Goal: Transaction & Acquisition: Download file/media

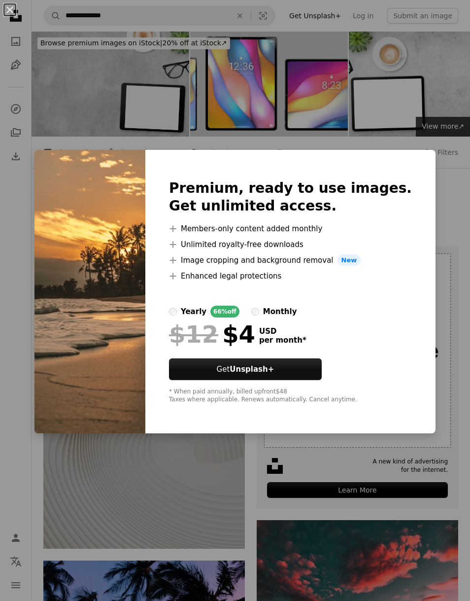
scroll to position [1981, 0]
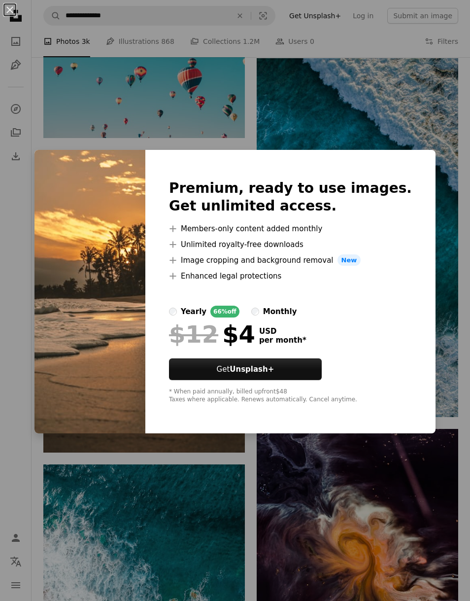
click at [145, 400] on img at bounding box center [89, 292] width 111 height 284
click at [145, 403] on img at bounding box center [89, 292] width 111 height 284
click at [408, 149] on div "An X shape Premium, ready to use images. Get unlimited access. A plus sign Memb…" at bounding box center [235, 300] width 470 height 601
click at [408, 149] on img at bounding box center [358, 237] width 202 height 359
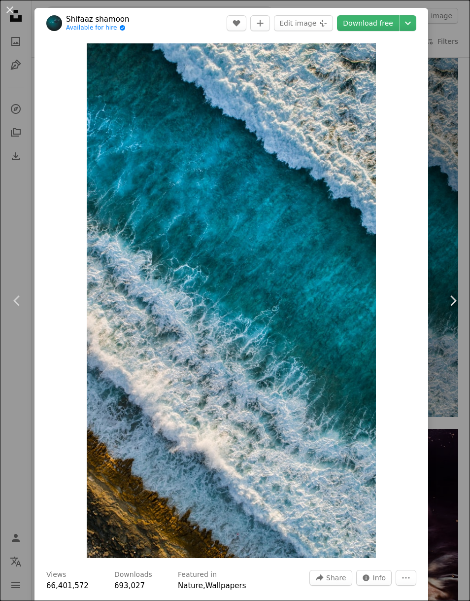
click at [457, 253] on div "An X shape Chevron left Chevron right Shifaaz [PERSON_NAME] Available for hire …" at bounding box center [235, 300] width 470 height 601
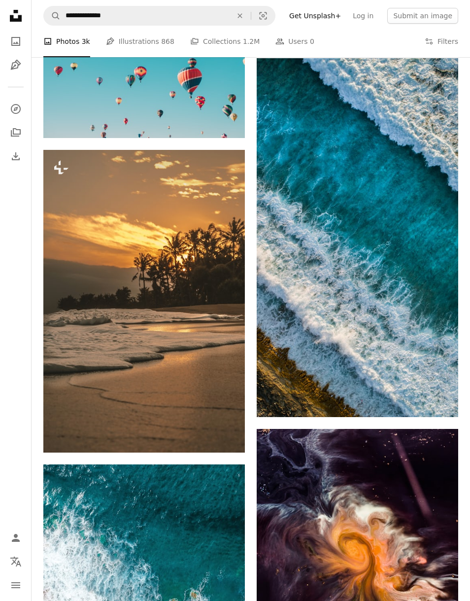
click at [221, 313] on img at bounding box center [144, 301] width 202 height 302
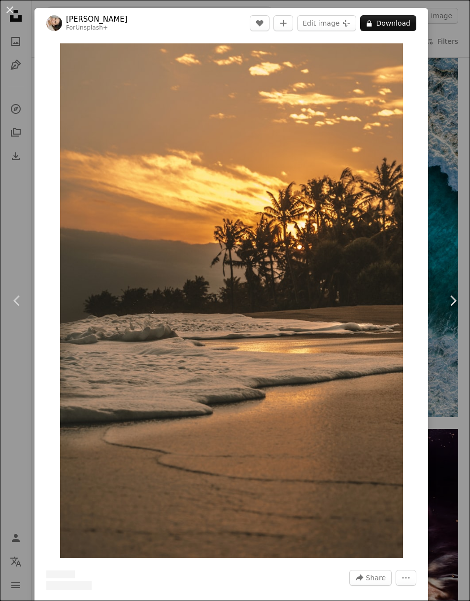
scroll to position [0, 536]
click at [403, 22] on button "A lock Download" at bounding box center [388, 23] width 56 height 16
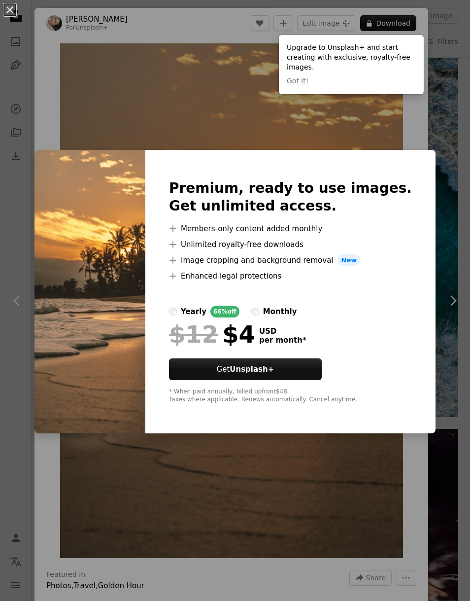
click at [297, 317] on label "monthly" at bounding box center [274, 311] width 46 height 12
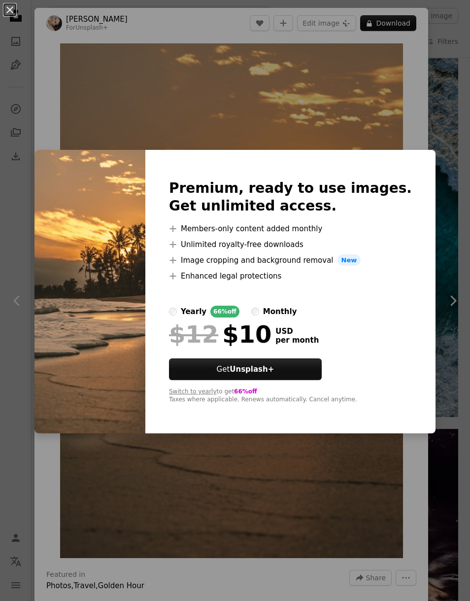
click at [454, 238] on div "An X shape Premium, ready to use images. Get unlimited access. A plus sign Memb…" at bounding box center [235, 300] width 470 height 601
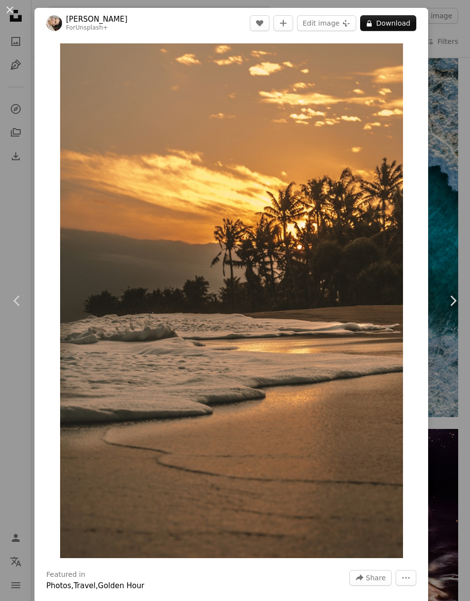
click at [450, 147] on div "An X shape Chevron left Chevron right [PERSON_NAME] For Unsplash+ A heart A plu…" at bounding box center [235, 300] width 470 height 601
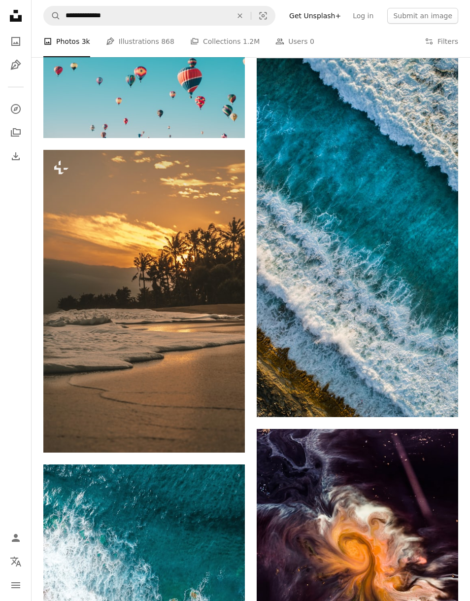
click at [438, 400] on icon "Arrow pointing down" at bounding box center [439, 399] width 8 height 12
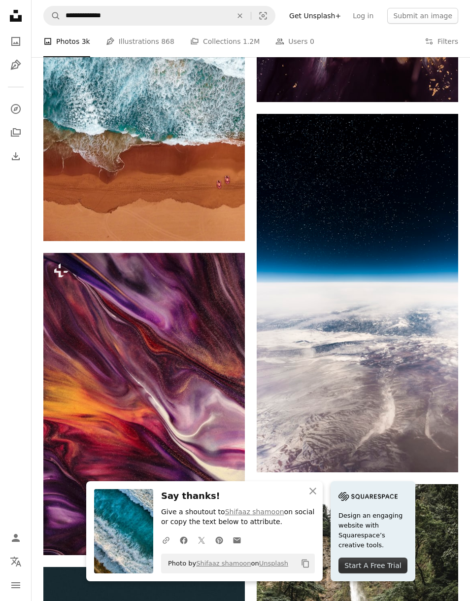
scroll to position [2565, 0]
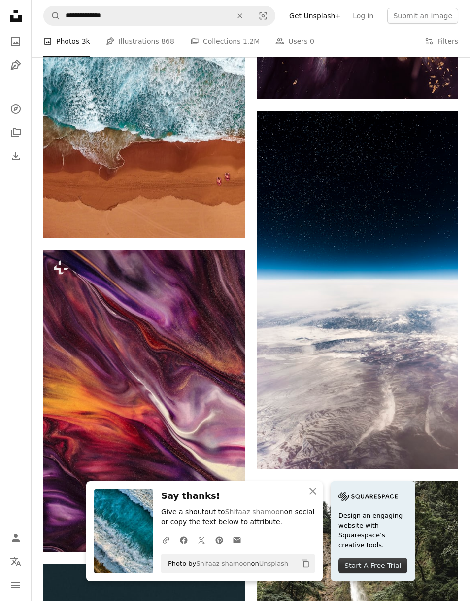
click at [437, 448] on icon "Arrow pointing down" at bounding box center [439, 451] width 8 height 12
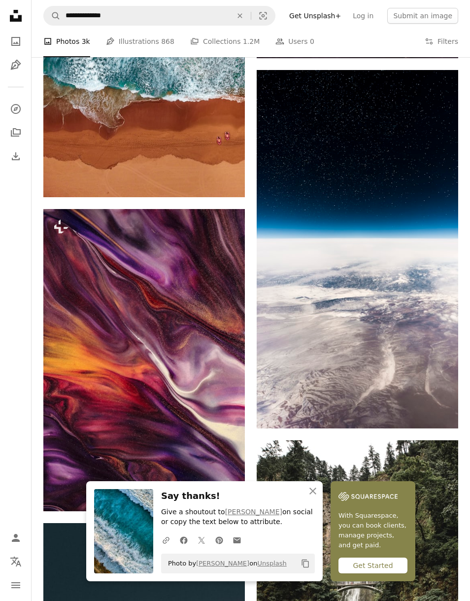
scroll to position [2601, 0]
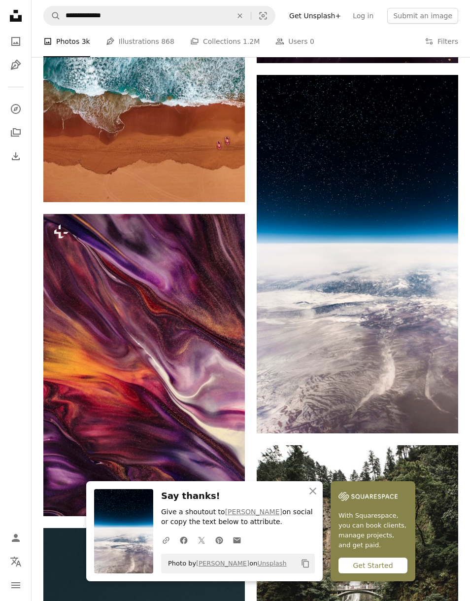
click at [388, 300] on img at bounding box center [358, 254] width 202 height 358
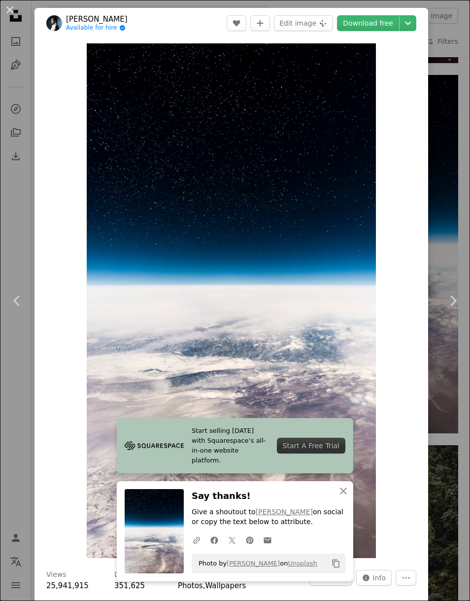
click at [416, 21] on icon "Chevron down" at bounding box center [408, 23] width 16 height 12
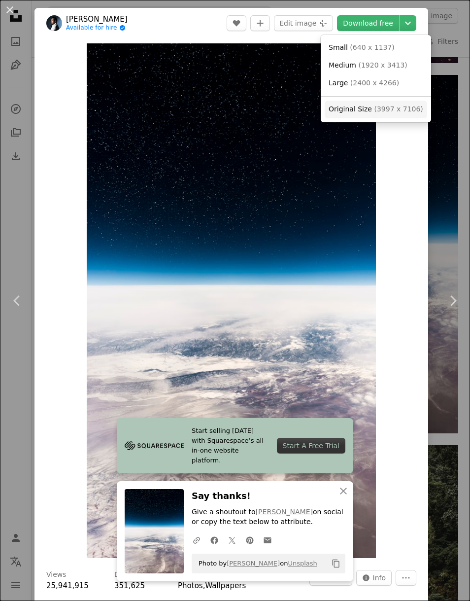
click at [393, 109] on span "( 3997 x 7106 )" at bounding box center [398, 109] width 49 height 8
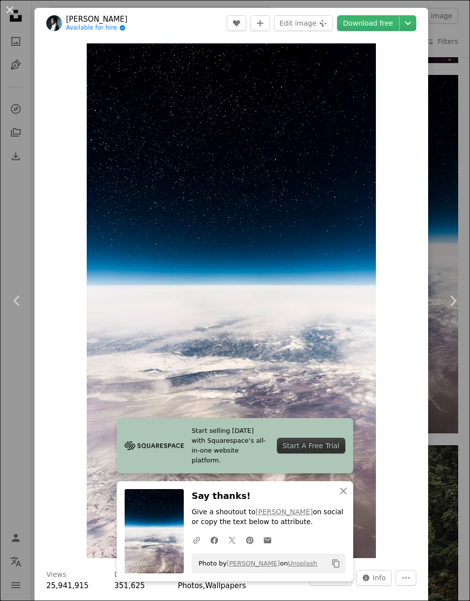
click at [454, 372] on div "An X shape Chevron left Chevron right [PERSON_NAME] Available for hire A checkm…" at bounding box center [235, 300] width 470 height 601
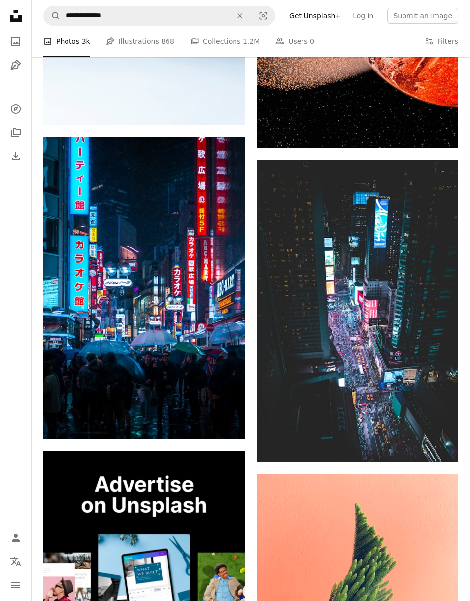
scroll to position [3567, 0]
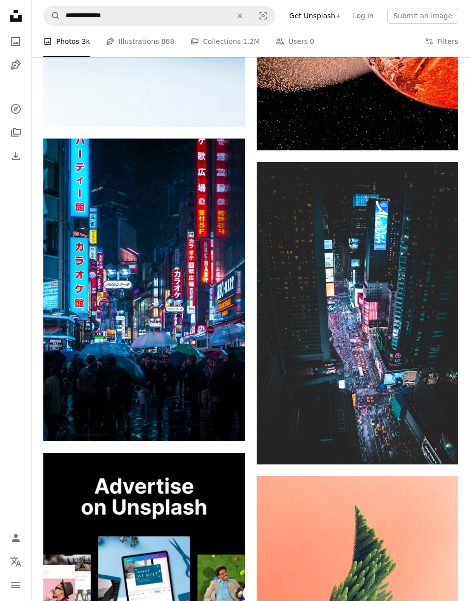
click at [403, 368] on img at bounding box center [358, 313] width 202 height 302
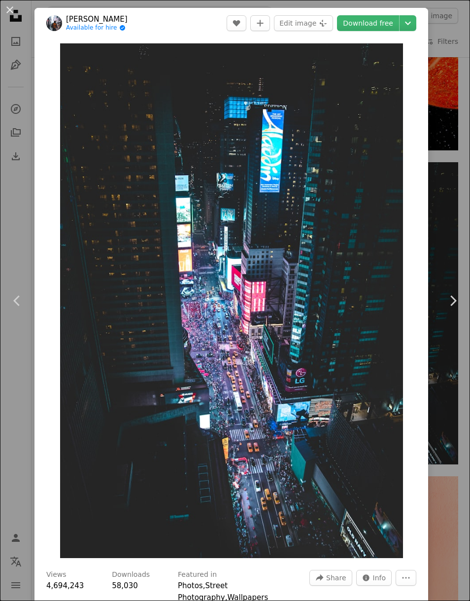
click at [448, 413] on div "An X shape Chevron left Chevron right [PERSON_NAME] Available for hire A checkm…" at bounding box center [235, 300] width 470 height 601
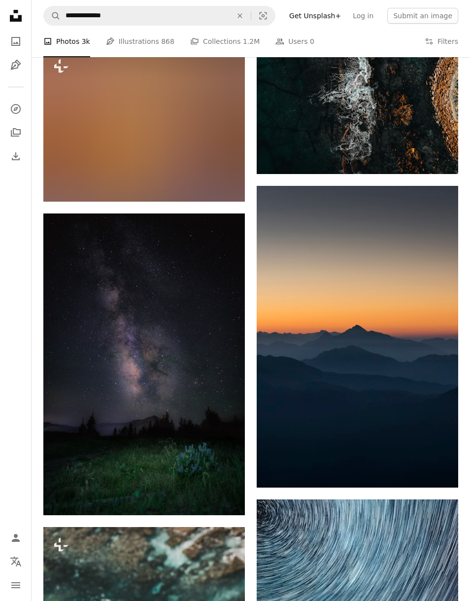
scroll to position [4810, 0]
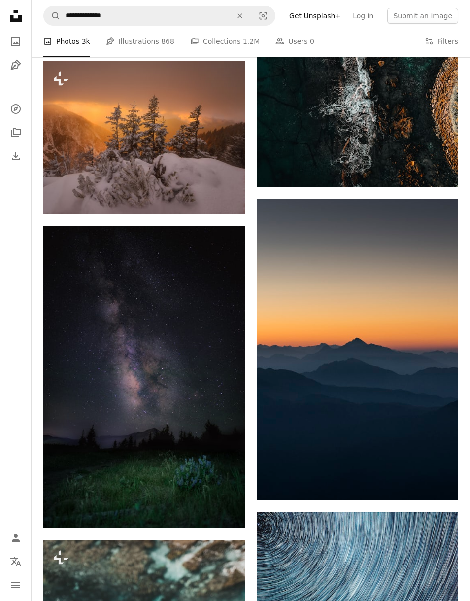
click at [425, 331] on img at bounding box center [358, 350] width 202 height 302
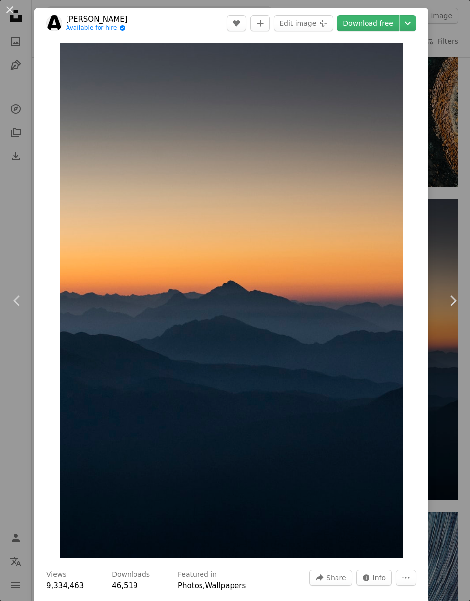
click at [428, 401] on div "Zoom in" at bounding box center [231, 300] width 394 height 524
click at [447, 387] on div "An X shape Chevron left Chevron right [PERSON_NAME] Available for hire A checkm…" at bounding box center [235, 300] width 470 height 601
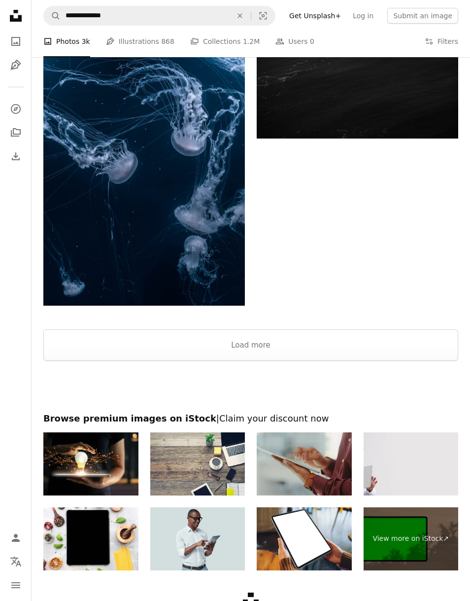
scroll to position [6407, 0]
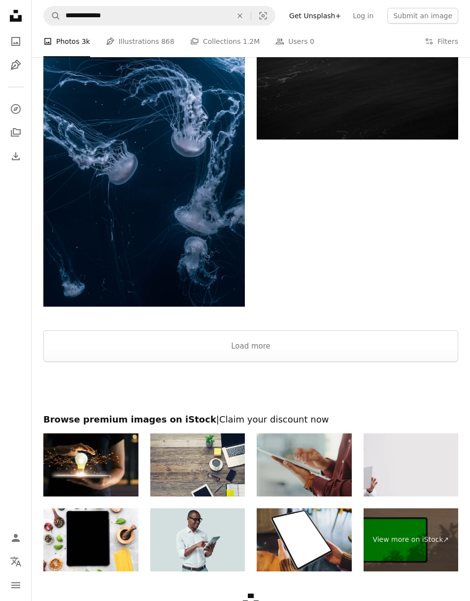
click at [393, 347] on button "Load more" at bounding box center [250, 346] width 415 height 32
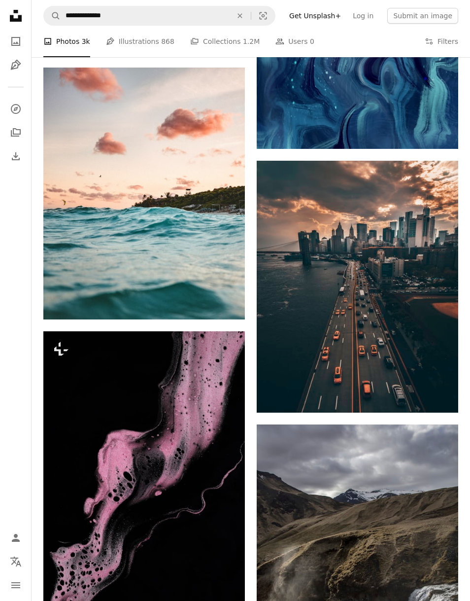
scroll to position [7548, 0]
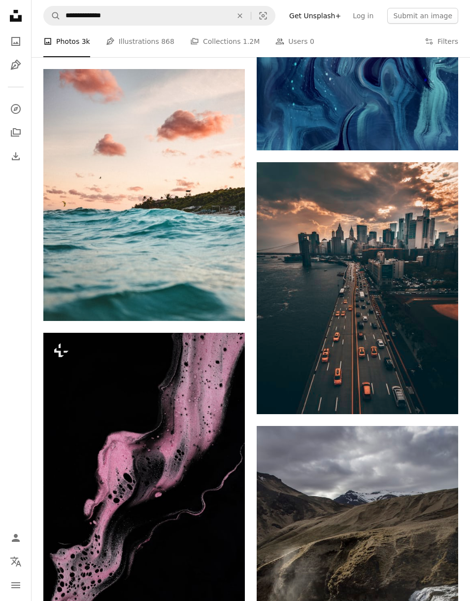
click at [419, 332] on img at bounding box center [358, 288] width 202 height 252
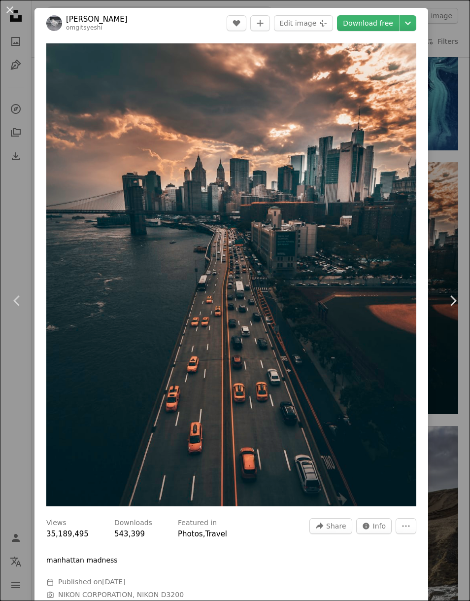
click at [416, 25] on icon "Chevron down" at bounding box center [408, 23] width 16 height 12
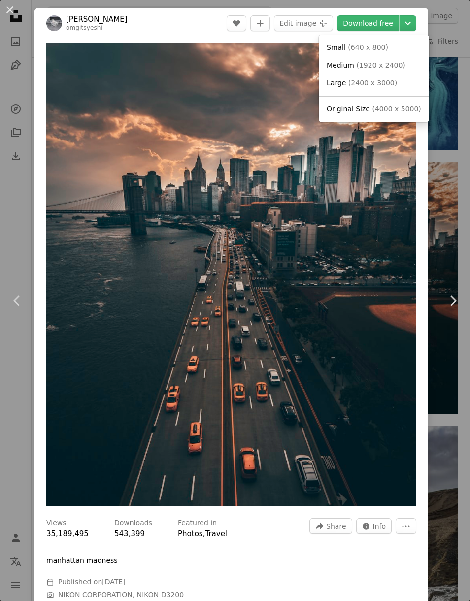
click at [391, 112] on link "Original Size ( 4000 x 5000 )" at bounding box center [374, 110] width 102 height 18
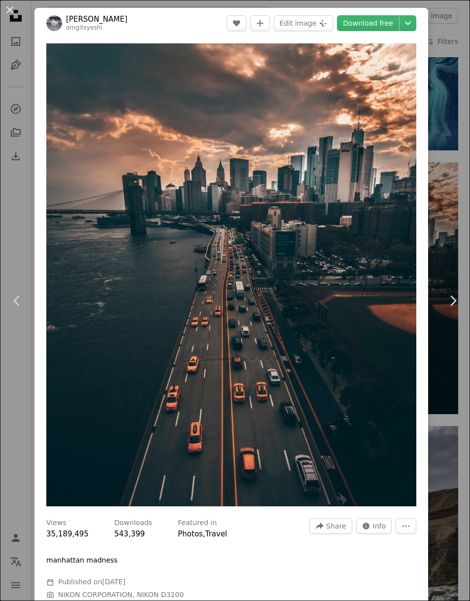
scroll to position [7562, 0]
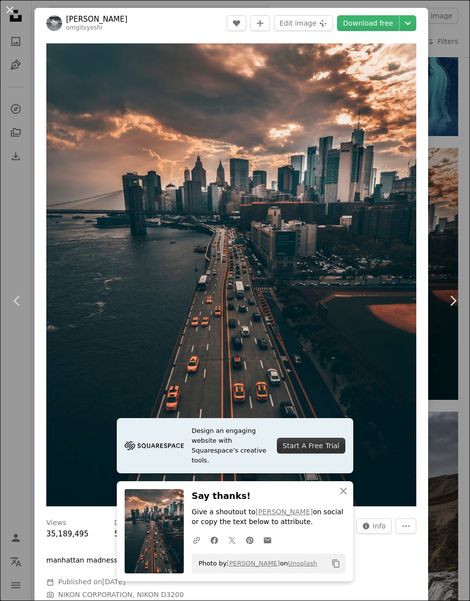
click at [447, 240] on div "An X shape Chevron left Chevron right [PERSON_NAME] Kangrang omgitsyeshi A hear…" at bounding box center [235, 300] width 470 height 601
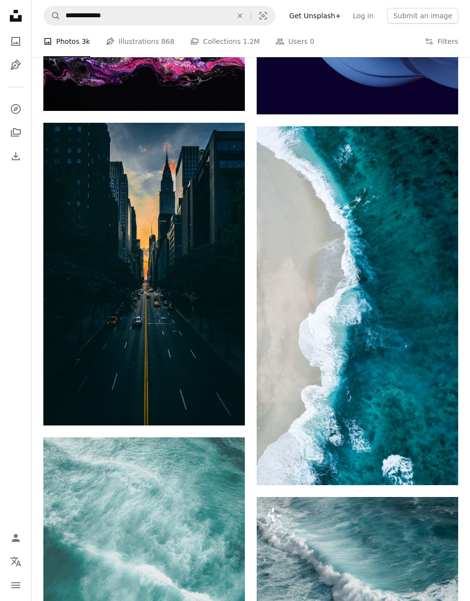
scroll to position [8521, 0]
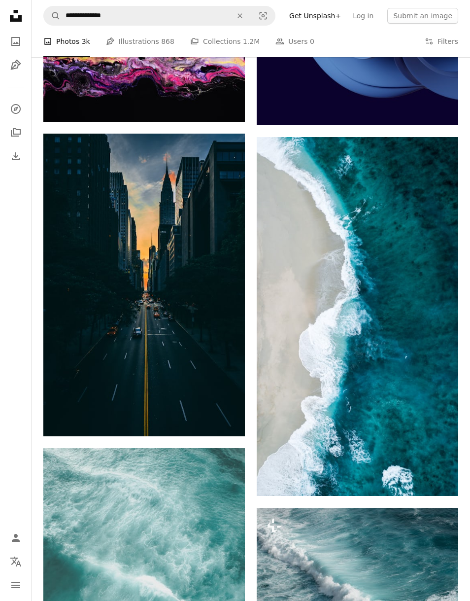
click at [202, 363] on img at bounding box center [144, 285] width 202 height 302
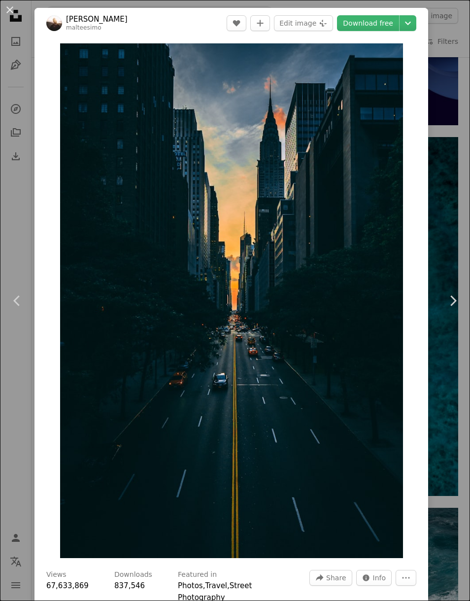
click at [416, 25] on icon "Chevron down" at bounding box center [408, 23] width 16 height 12
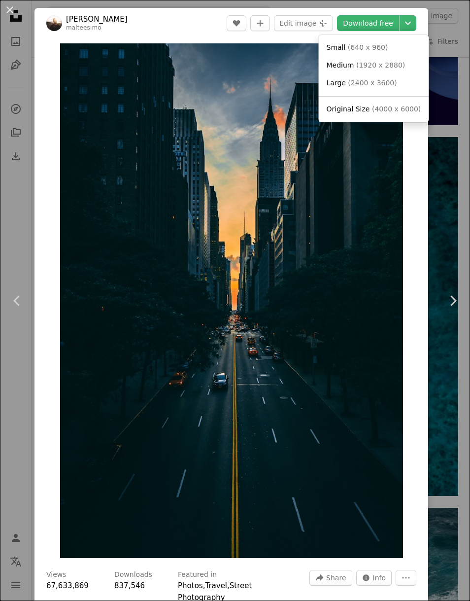
click at [401, 109] on span "( 4000 x 6000 )" at bounding box center [396, 109] width 49 height 8
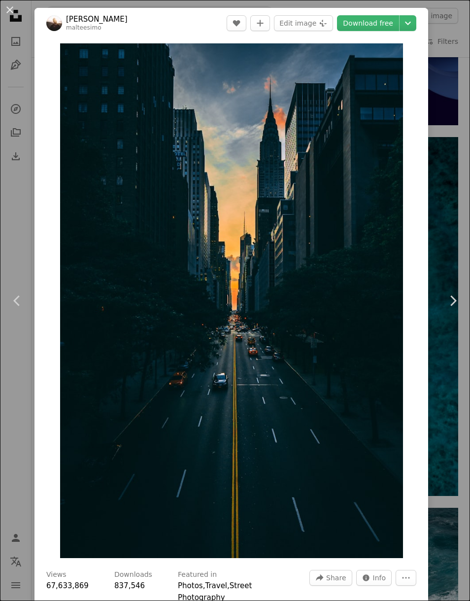
scroll to position [8535, 0]
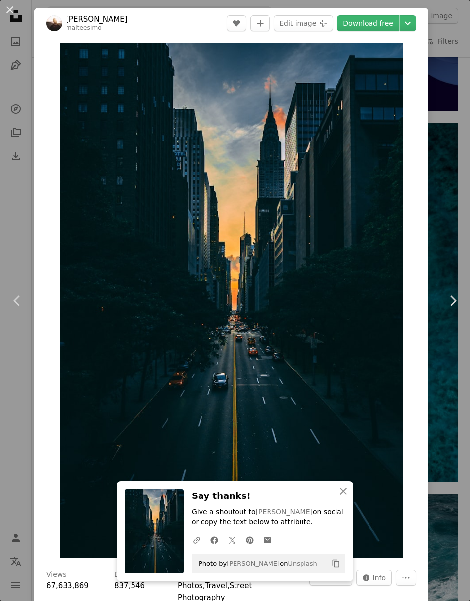
click at [463, 216] on div "An X shape Chevron left Chevron right [PERSON_NAME] malteesimo A heart A plus s…" at bounding box center [235, 300] width 470 height 601
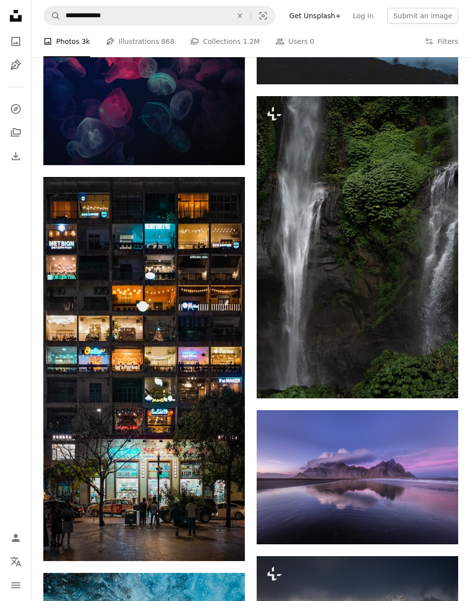
scroll to position [15216, 0]
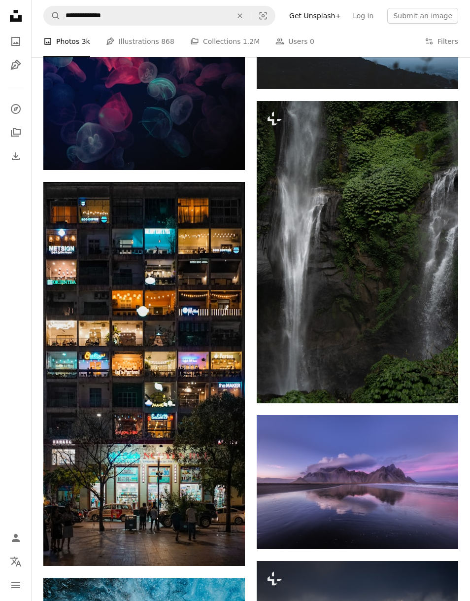
click at [228, 440] on img at bounding box center [144, 374] width 202 height 384
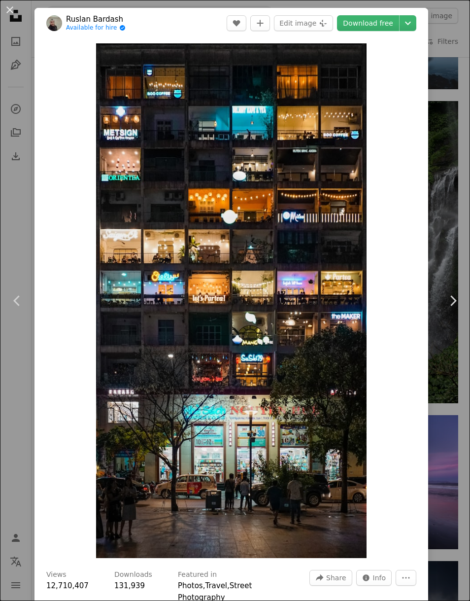
click at [416, 24] on icon "Chevron down" at bounding box center [408, 23] width 16 height 12
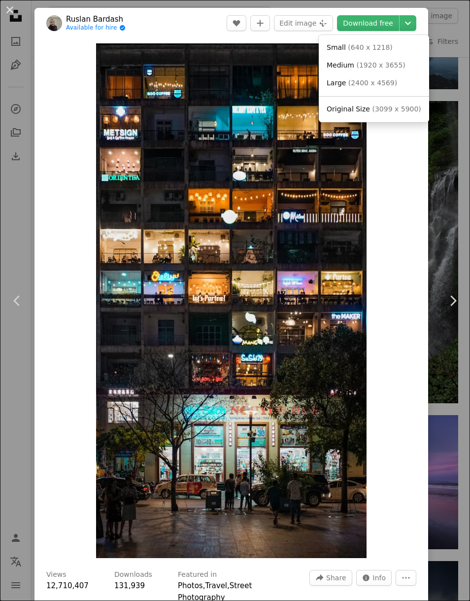
click at [402, 107] on span "( 3099 x 5900 )" at bounding box center [396, 109] width 49 height 8
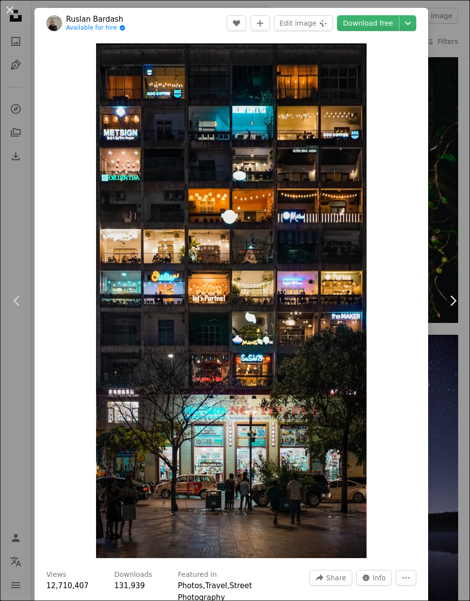
click at [448, 226] on div "An X shape Chevron left Chevron right [PERSON_NAME] Available for hire A checkm…" at bounding box center [235, 300] width 470 height 601
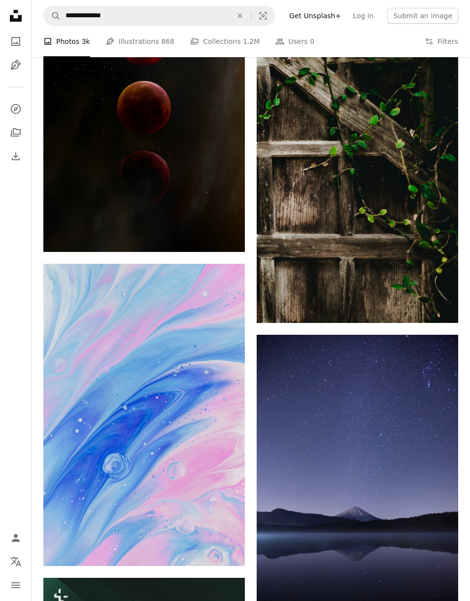
scroll to position [15230, 0]
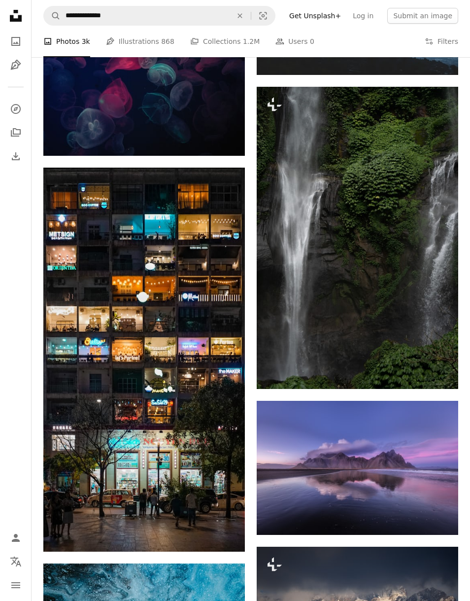
click at [383, 262] on img at bounding box center [358, 238] width 202 height 302
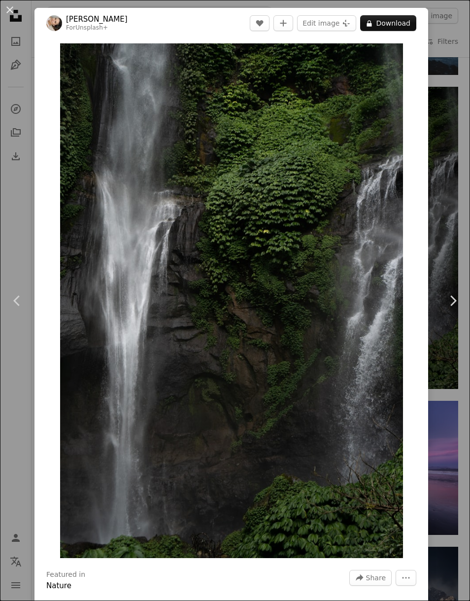
scroll to position [0, 205]
click at [455, 231] on div "An X shape Chevron left Chevron right [PERSON_NAME] For Unsplash+ A heart A plu…" at bounding box center [235, 300] width 470 height 601
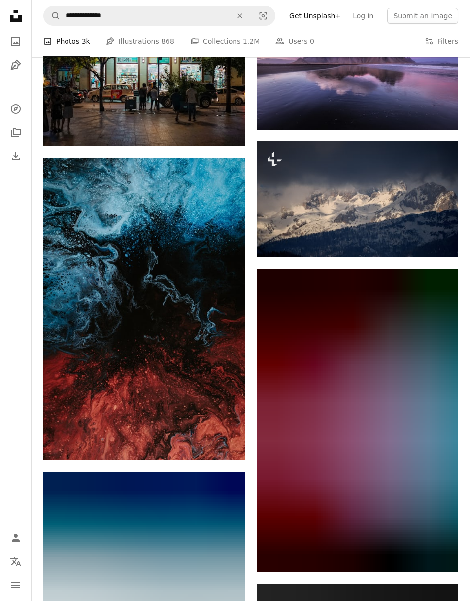
scroll to position [15614, 0]
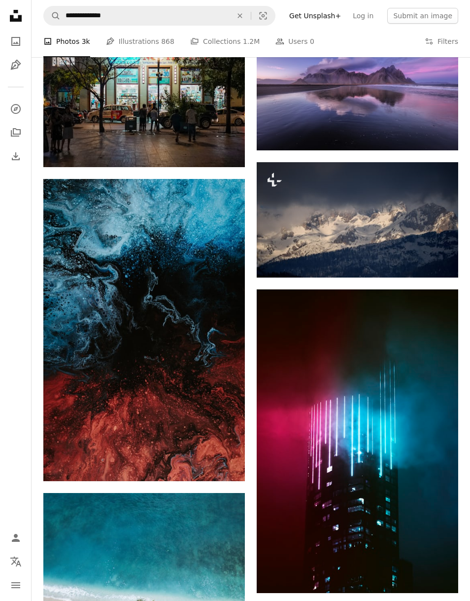
click at [180, 362] on img at bounding box center [144, 330] width 202 height 302
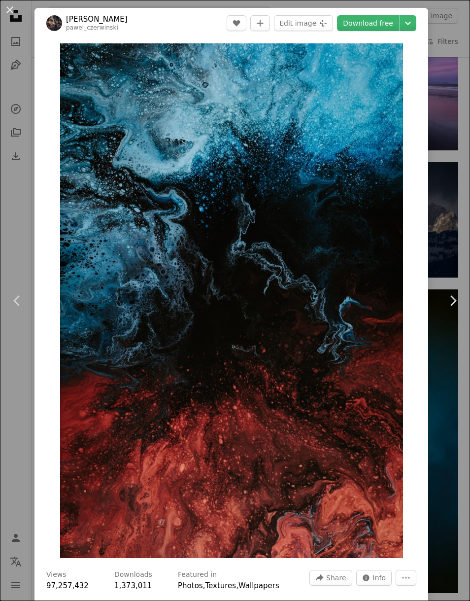
click at [416, 26] on icon "Chevron down" at bounding box center [408, 23] width 16 height 12
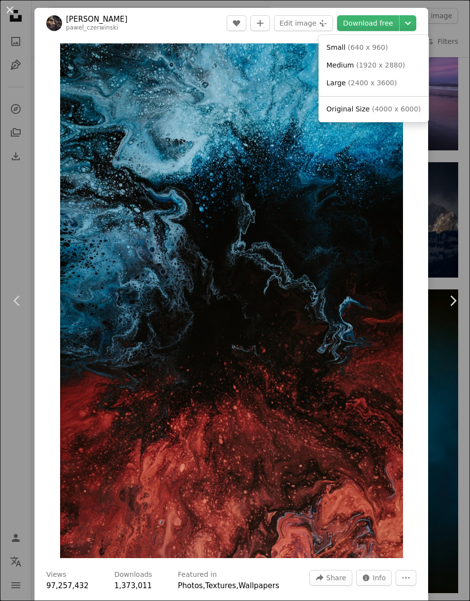
click at [435, 210] on dialog "An X shape Chevron left Chevron right [PERSON_NAME] pawel_czerwinski A heart A …" at bounding box center [235, 300] width 470 height 601
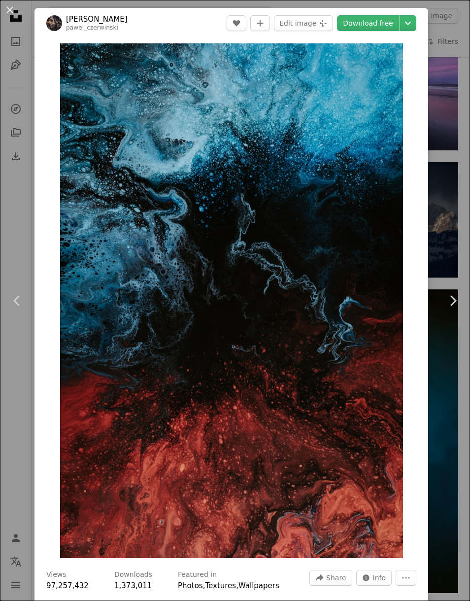
click at [445, 213] on div "An X shape Chevron left Chevron right [PERSON_NAME] pawel_czerwinski A heart A …" at bounding box center [235, 300] width 470 height 601
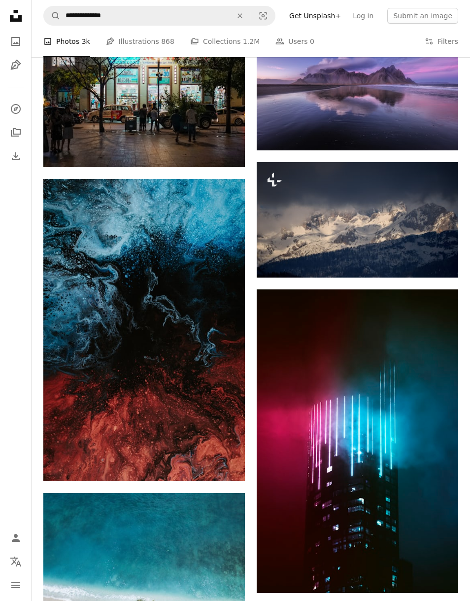
click at [447, 224] on img at bounding box center [358, 219] width 202 height 115
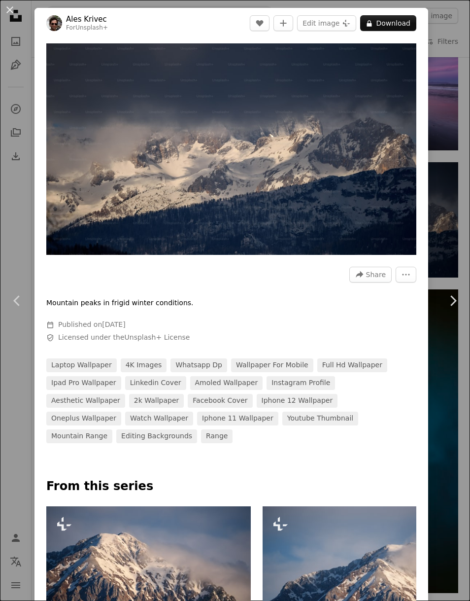
scroll to position [0, 43]
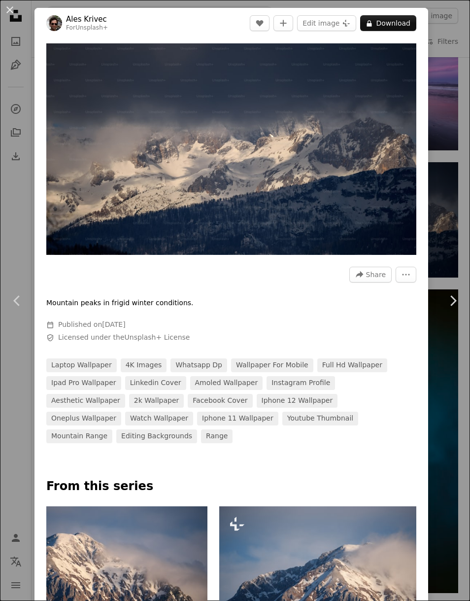
click at [463, 151] on div "An X shape Chevron left Chevron right Ales Krivec For Unsplash+ A heart A plus …" at bounding box center [235, 300] width 470 height 601
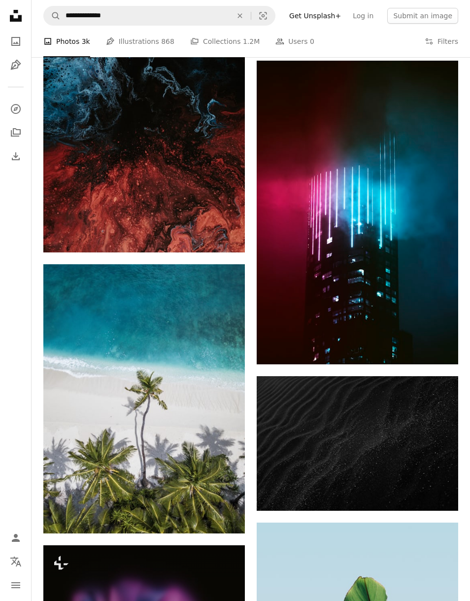
scroll to position [15842, 0]
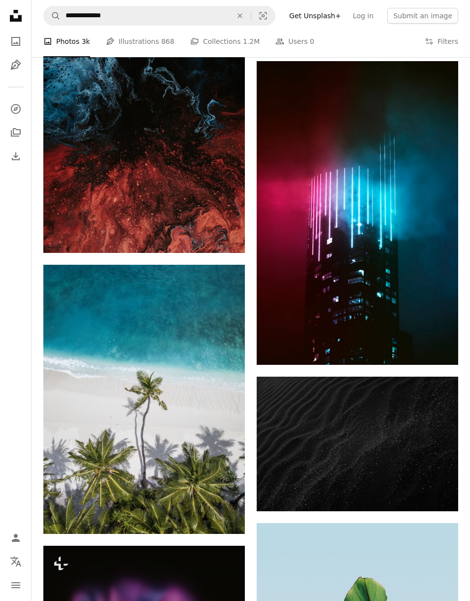
click at [378, 251] on img at bounding box center [358, 212] width 202 height 303
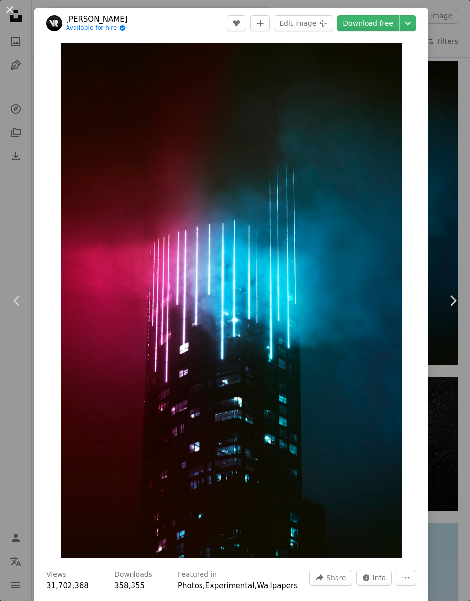
click at [411, 24] on icon "Choose download size" at bounding box center [408, 23] width 6 height 3
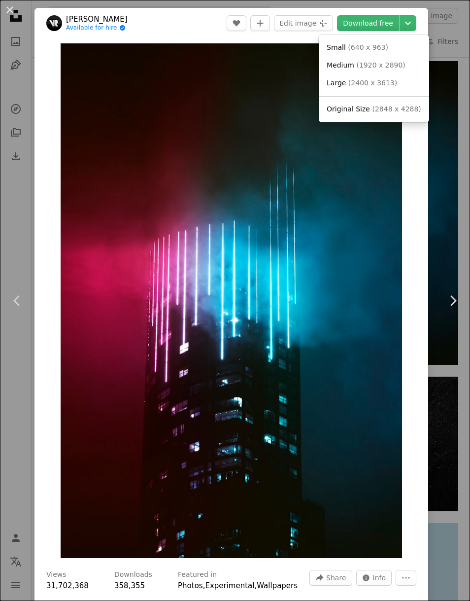
click at [451, 125] on dialog "An X shape Chevron left Chevron right [PERSON_NAME] Available for hire A checkm…" at bounding box center [235, 300] width 470 height 601
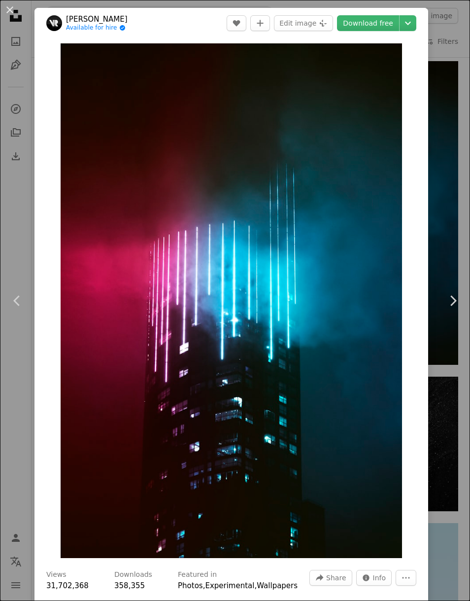
click at [451, 124] on div "An X shape Chevron left Chevron right [PERSON_NAME] Available for hire A checkm…" at bounding box center [235, 300] width 470 height 601
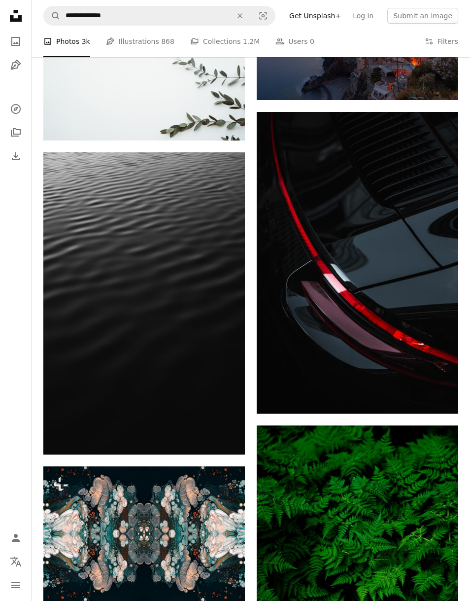
scroll to position [17067, 0]
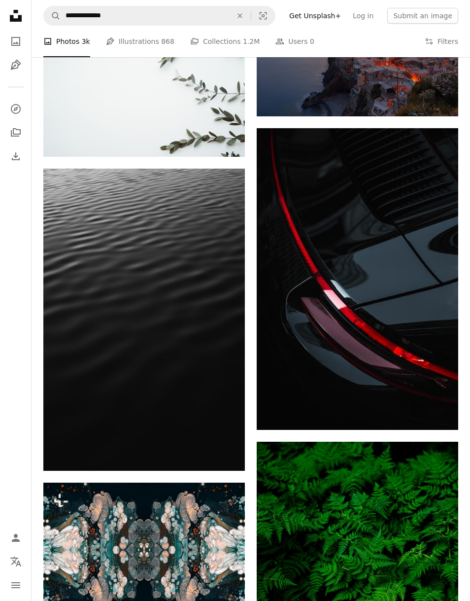
click at [389, 278] on img at bounding box center [358, 279] width 202 height 302
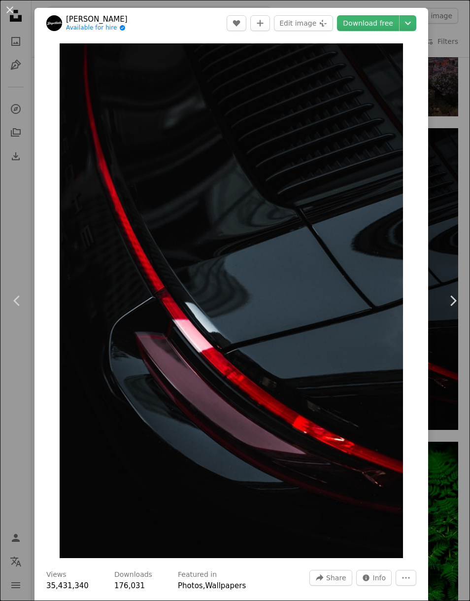
click at [454, 190] on div "An X shape Chevron left Chevron right [PERSON_NAME] Available for hire A checkm…" at bounding box center [235, 300] width 470 height 601
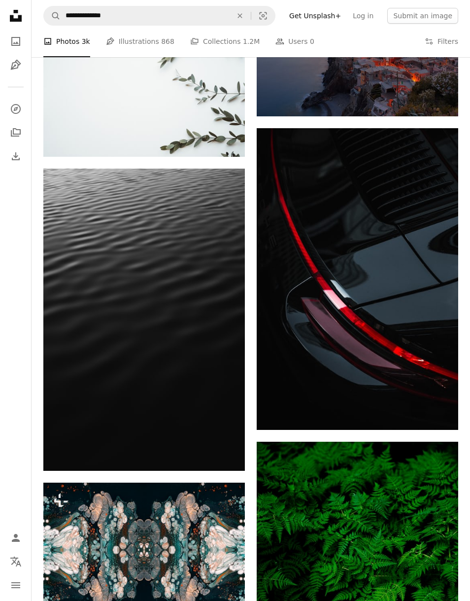
click at [250, 14] on icon "An X shape" at bounding box center [240, 16] width 22 height 8
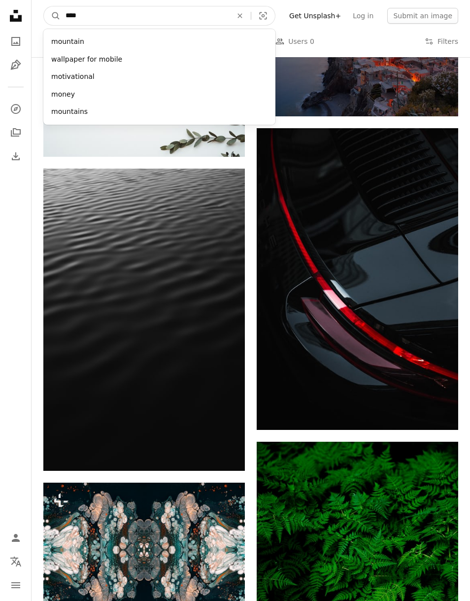
type input "*****"
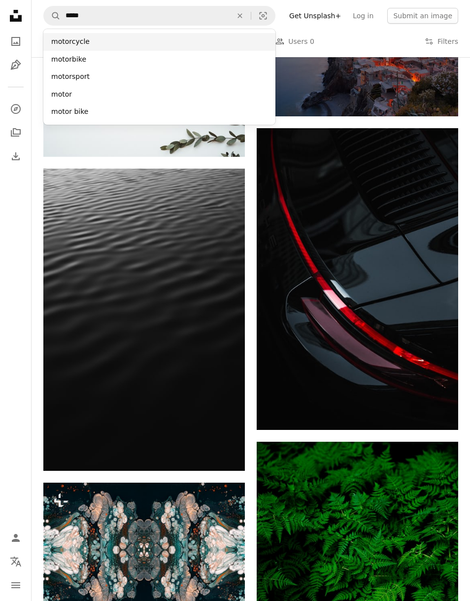
click at [56, 38] on div "motorcycle" at bounding box center [159, 42] width 232 height 18
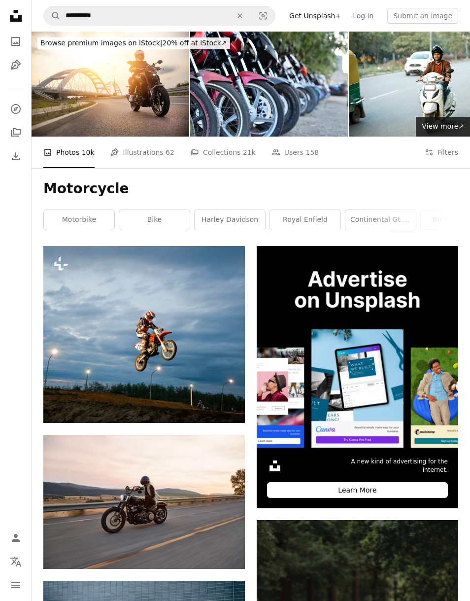
click at [152, 217] on link "bike" at bounding box center [154, 220] width 70 height 20
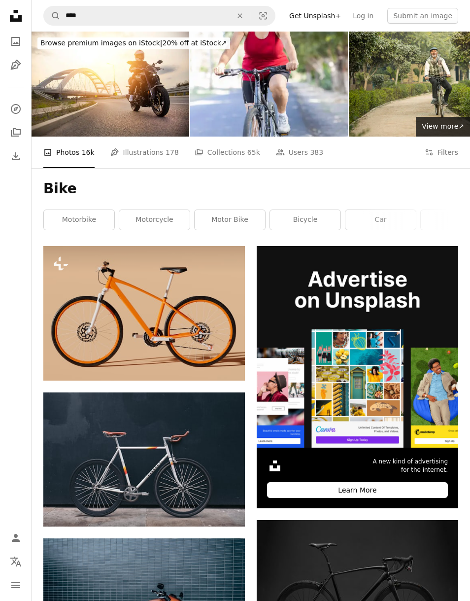
click at [83, 222] on link "motorbike" at bounding box center [79, 220] width 70 height 20
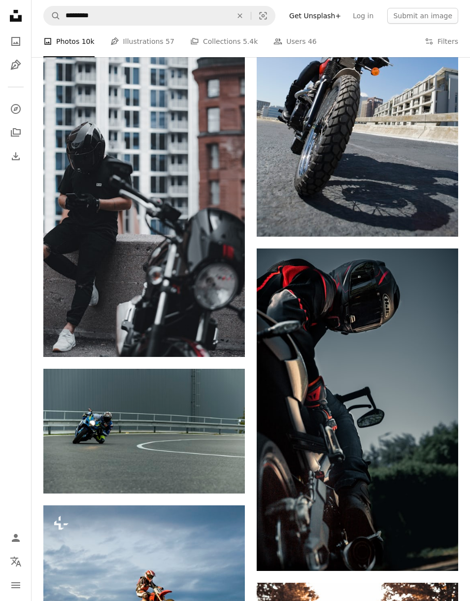
scroll to position [1813, 0]
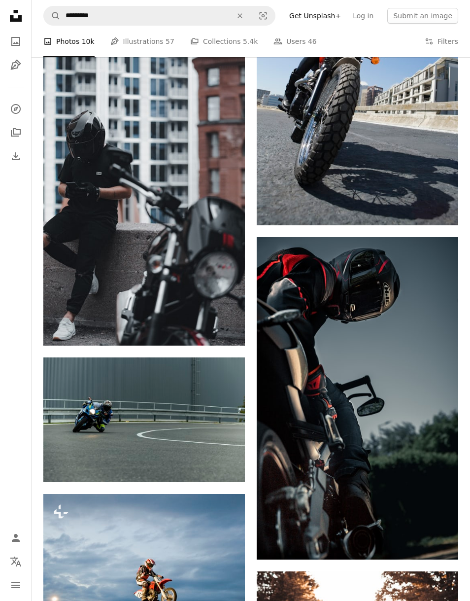
click at [386, 353] on img at bounding box center [358, 398] width 202 height 322
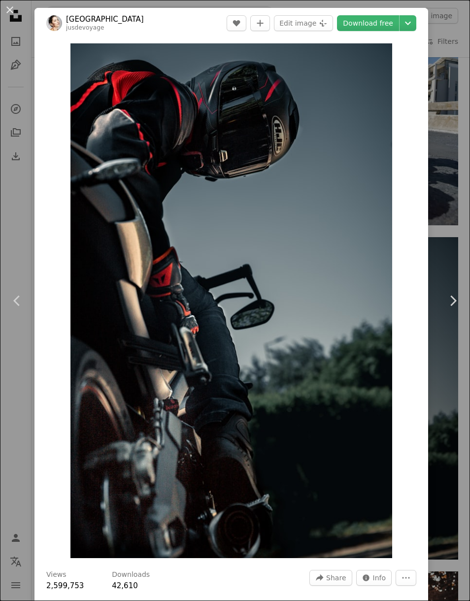
click at [412, 25] on icon "Chevron down" at bounding box center [408, 23] width 16 height 12
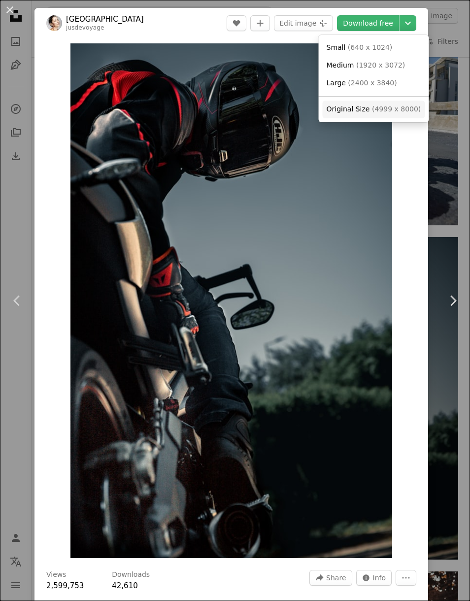
click at [406, 106] on span "( 4999 x 8000 )" at bounding box center [396, 109] width 49 height 8
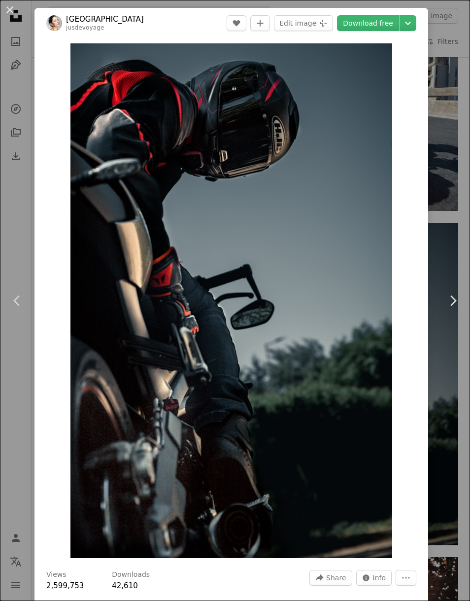
scroll to position [2798, 0]
